Goal: Check status

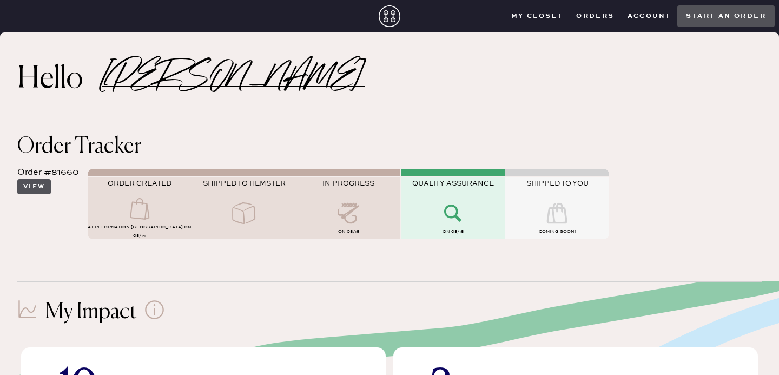
click at [41, 186] on button "View" at bounding box center [34, 186] width 34 height 15
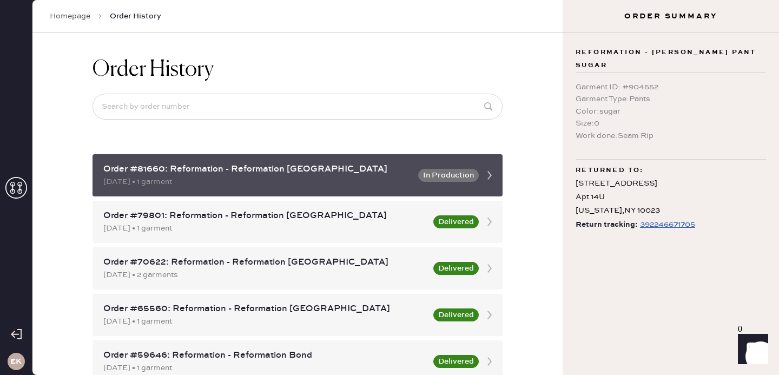
click at [206, 175] on div "Order #81660: Reformation - Reformation [GEOGRAPHIC_DATA]" at bounding box center [257, 169] width 308 height 13
